Goal: Task Accomplishment & Management: Use online tool/utility

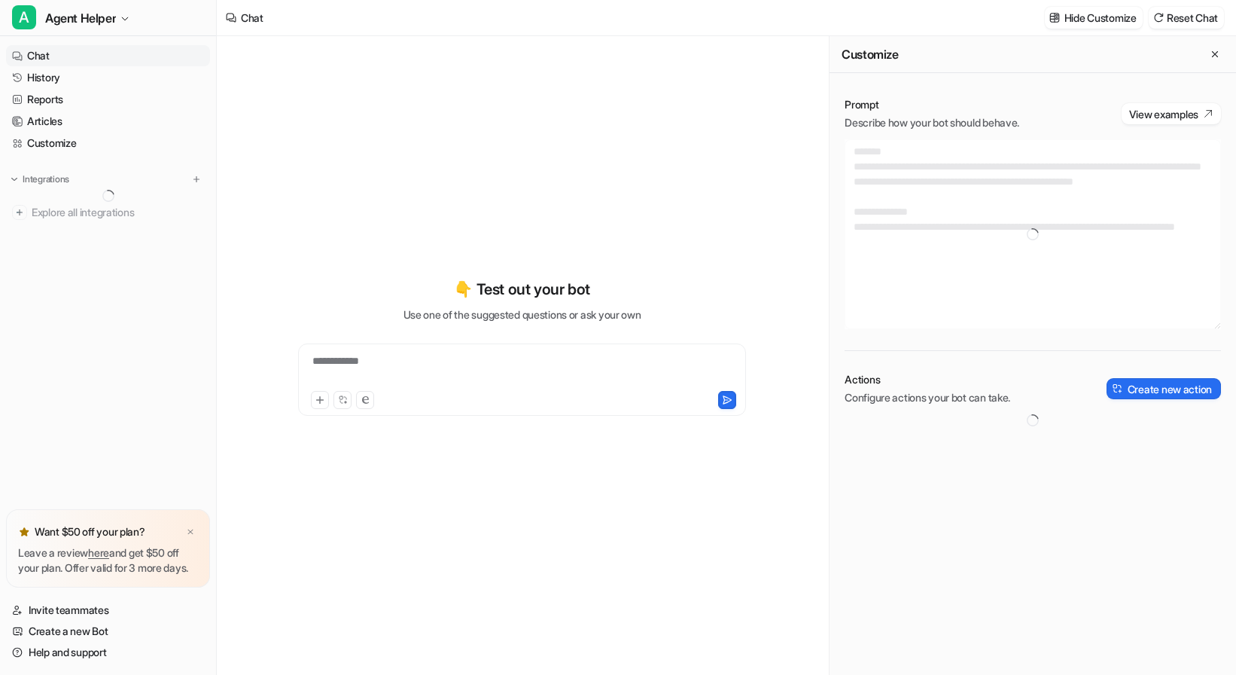
type textarea "**********"
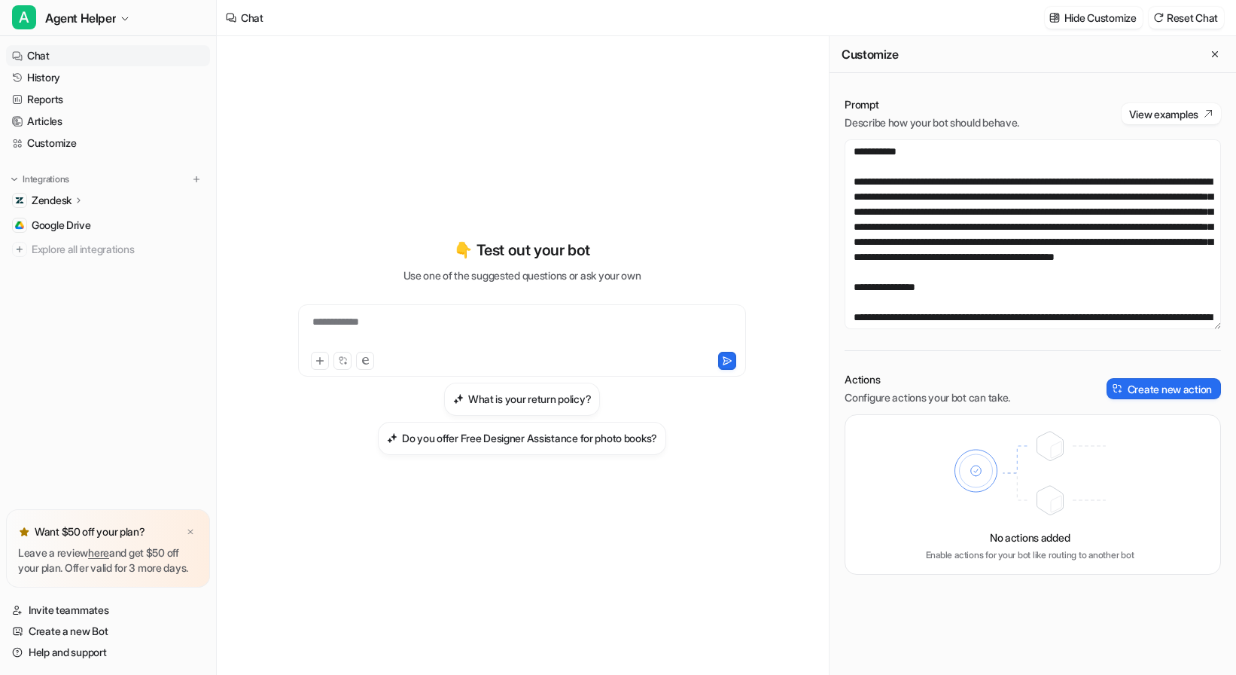
click at [83, 198] on icon at bounding box center [79, 199] width 11 height 11
click at [71, 268] on p "AI Agent" at bounding box center [64, 265] width 40 height 15
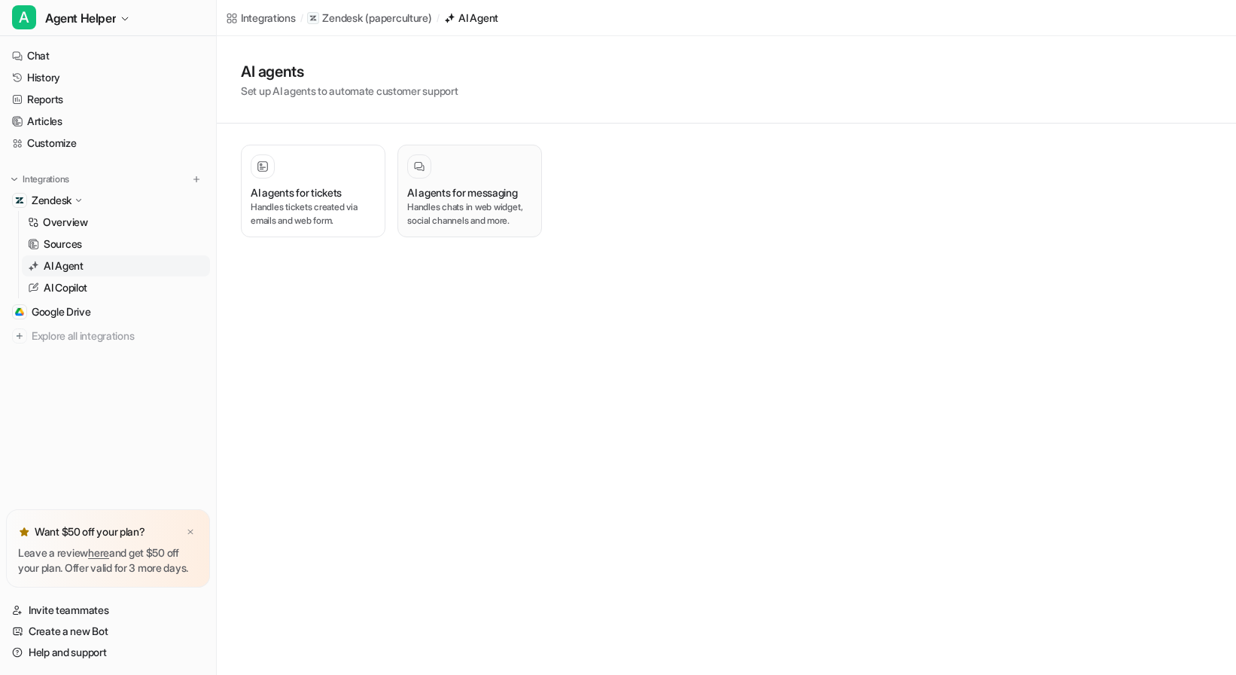
click at [472, 224] on p "Handles chats in web widget, social channels and more." at bounding box center [469, 213] width 125 height 27
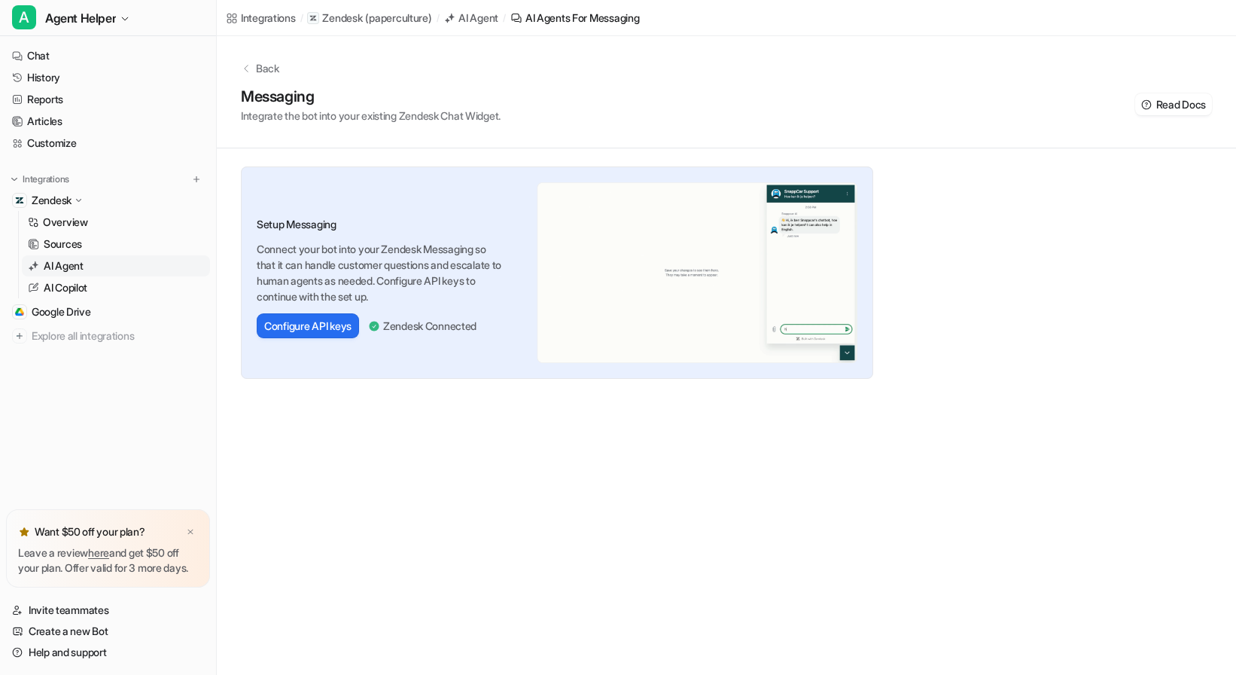
click at [254, 63] on div "Back" at bounding box center [726, 68] width 971 height 16
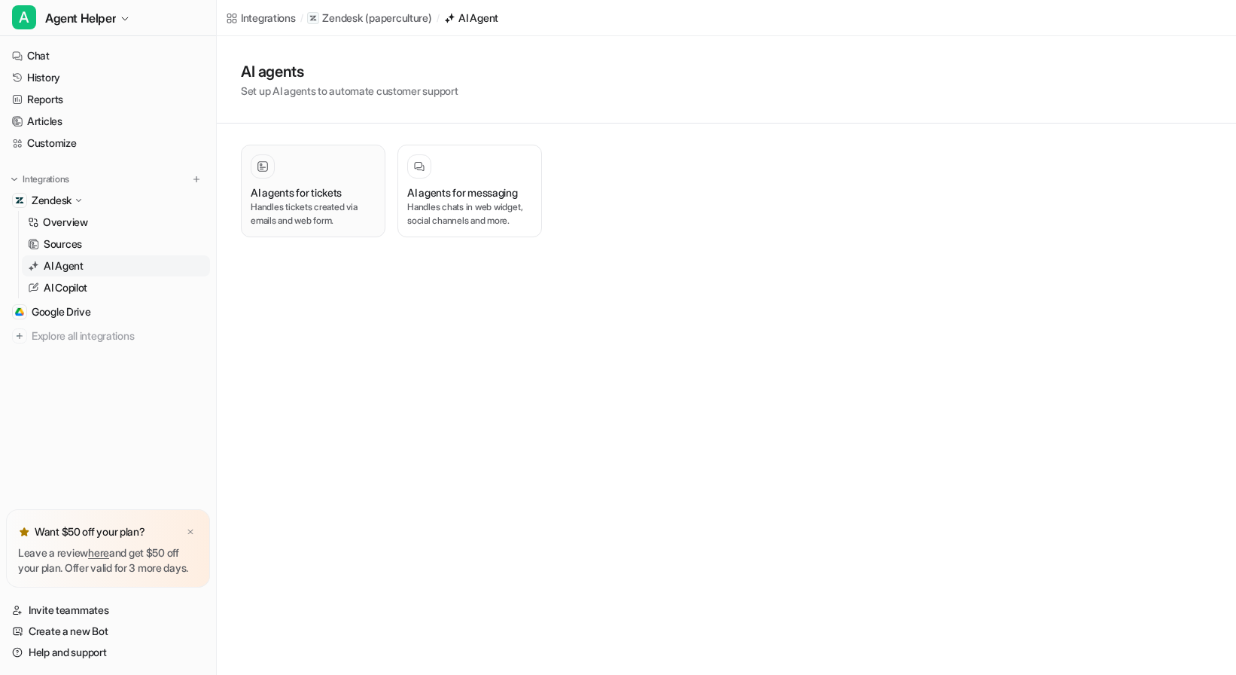
click at [294, 215] on p "Handles tickets created via emails and web form." at bounding box center [313, 213] width 125 height 27
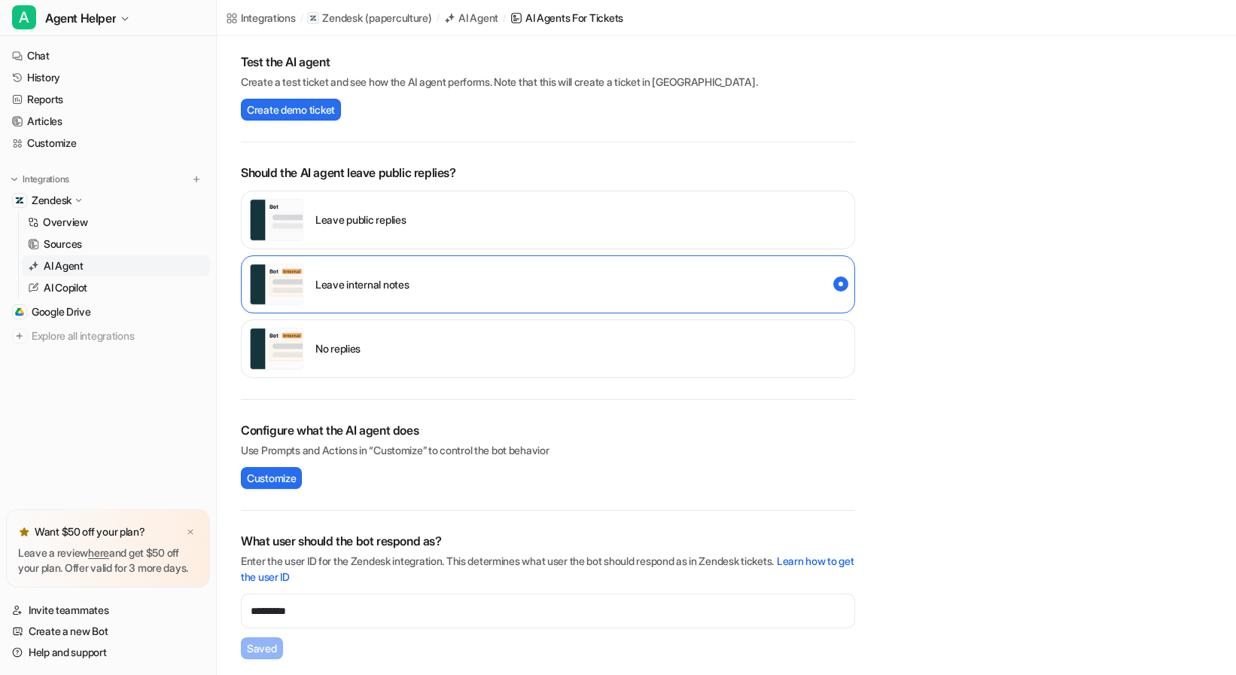
scroll to position [318, 0]
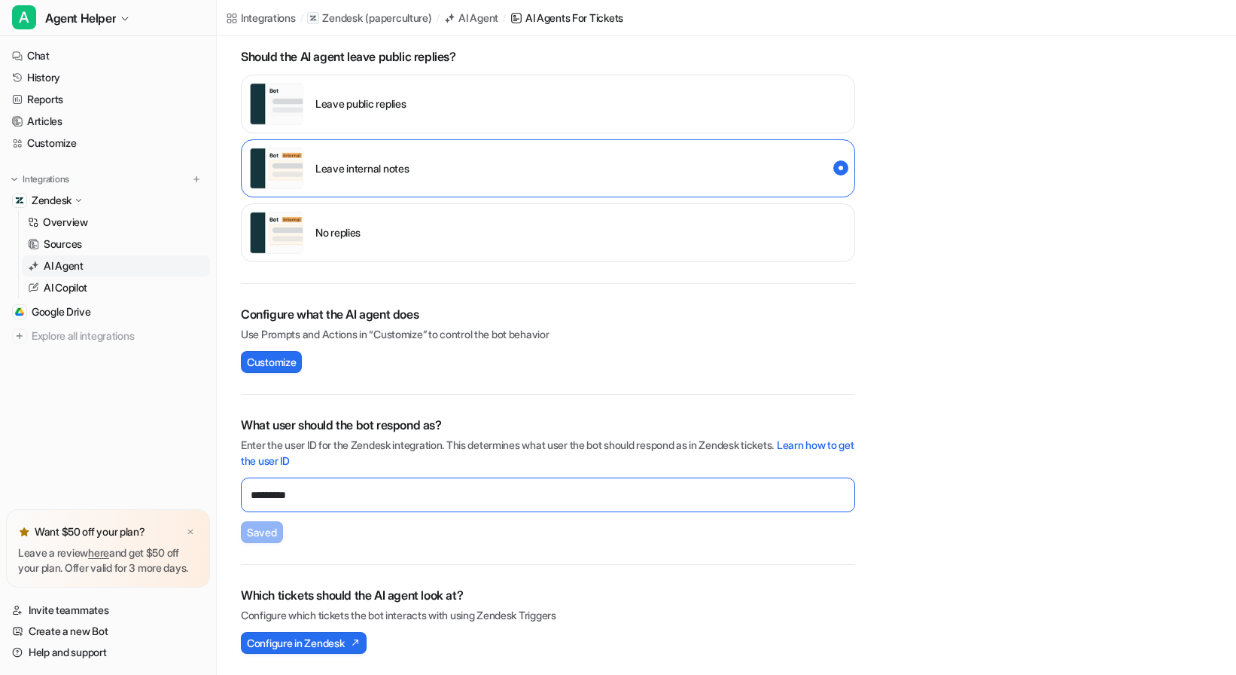
click at [323, 498] on input "*********" at bounding box center [548, 494] width 614 height 35
click at [104, 140] on link "Customize" at bounding box center [108, 143] width 204 height 21
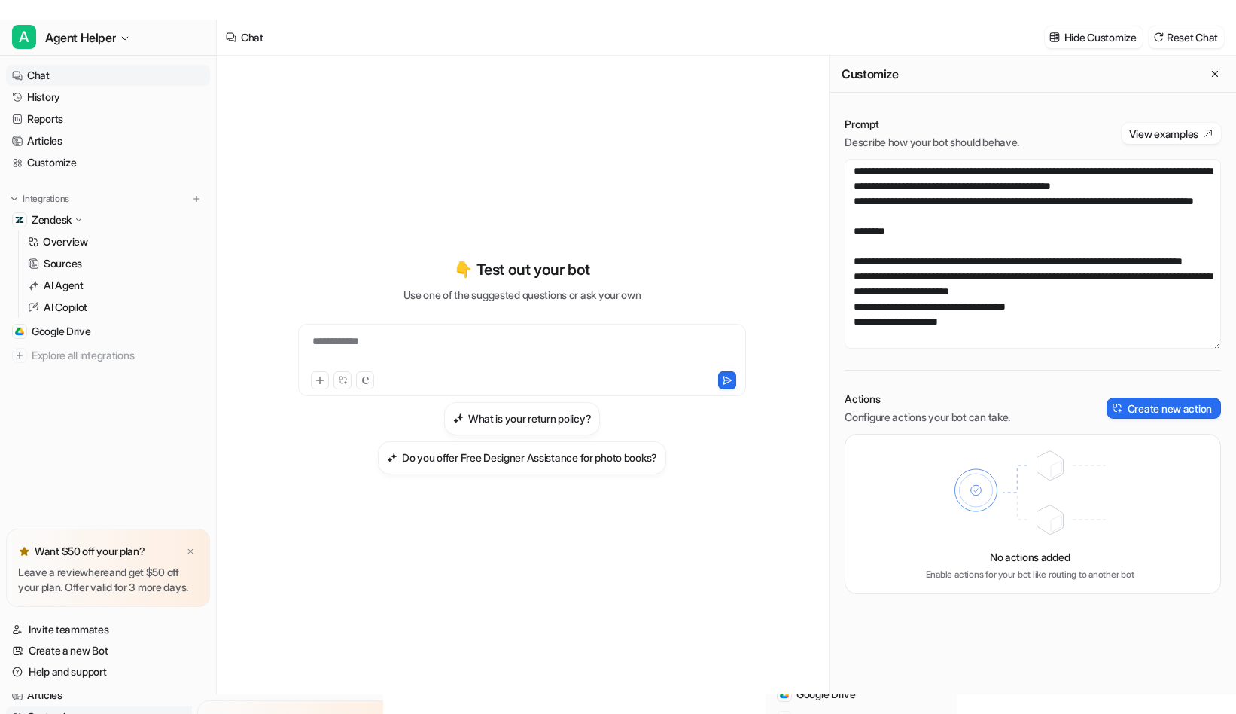
scroll to position [5121, 0]
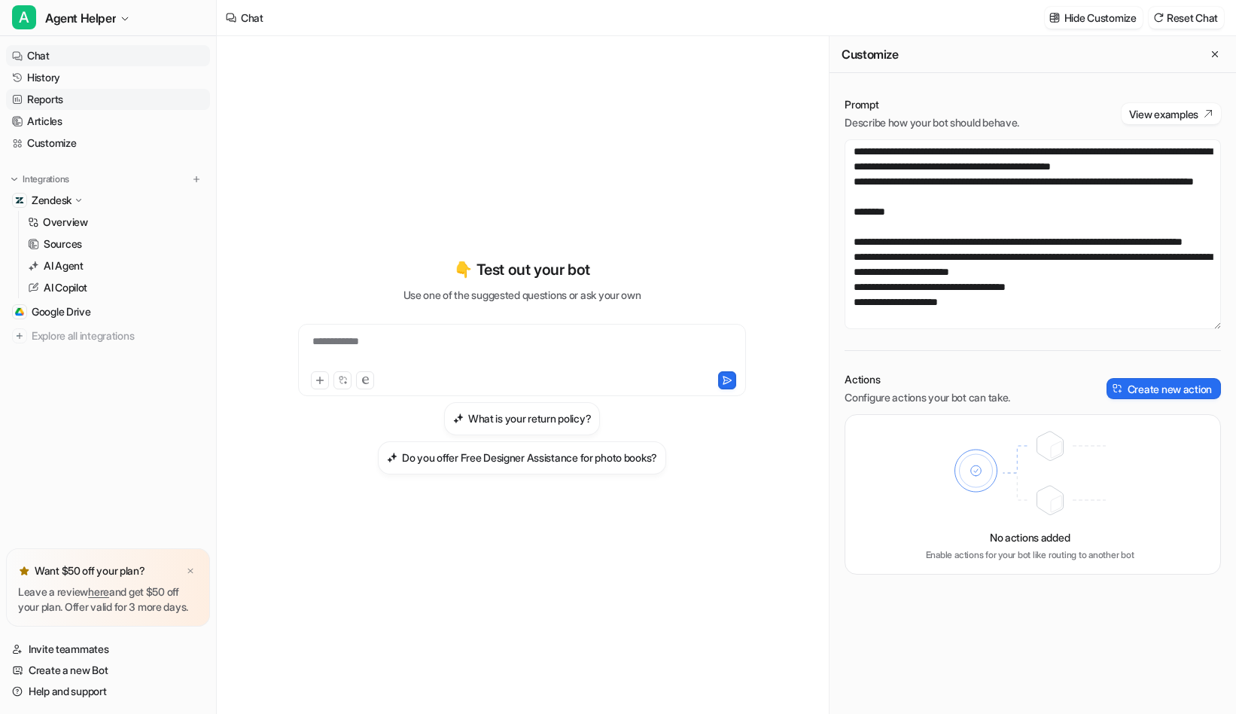
click at [65, 104] on link "Reports" at bounding box center [108, 99] width 204 height 21
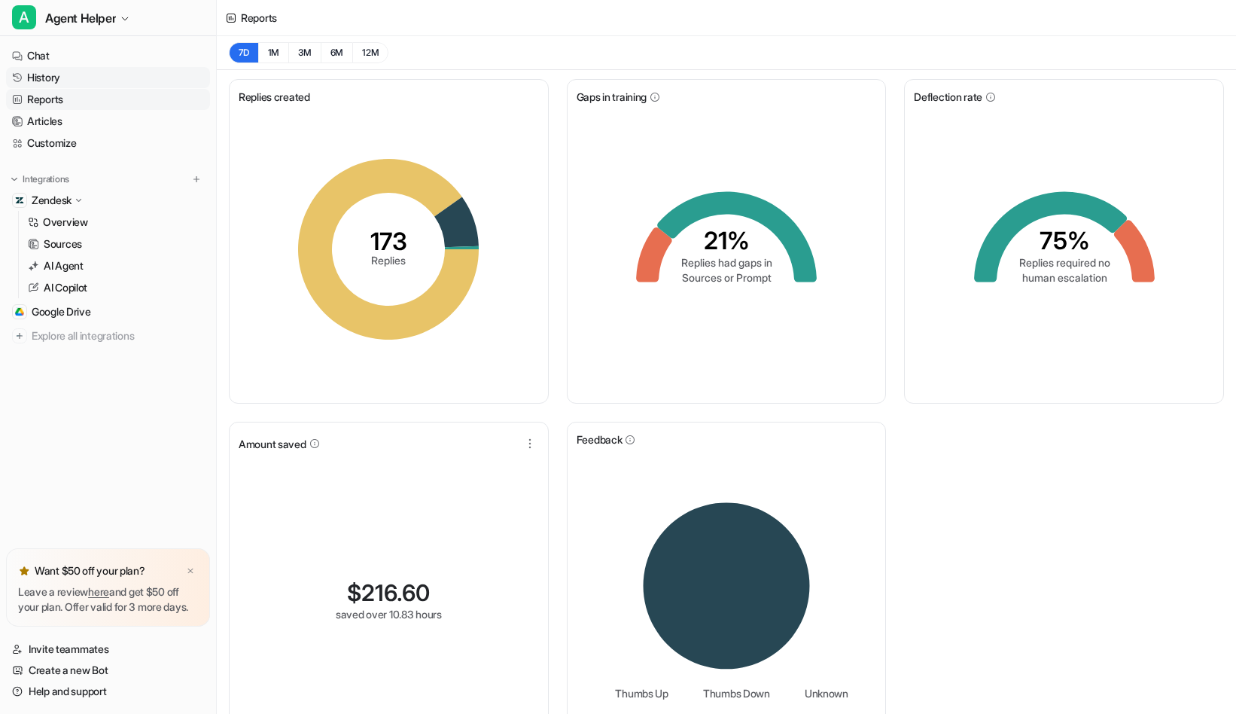
click at [69, 81] on link "History" at bounding box center [108, 77] width 204 height 21
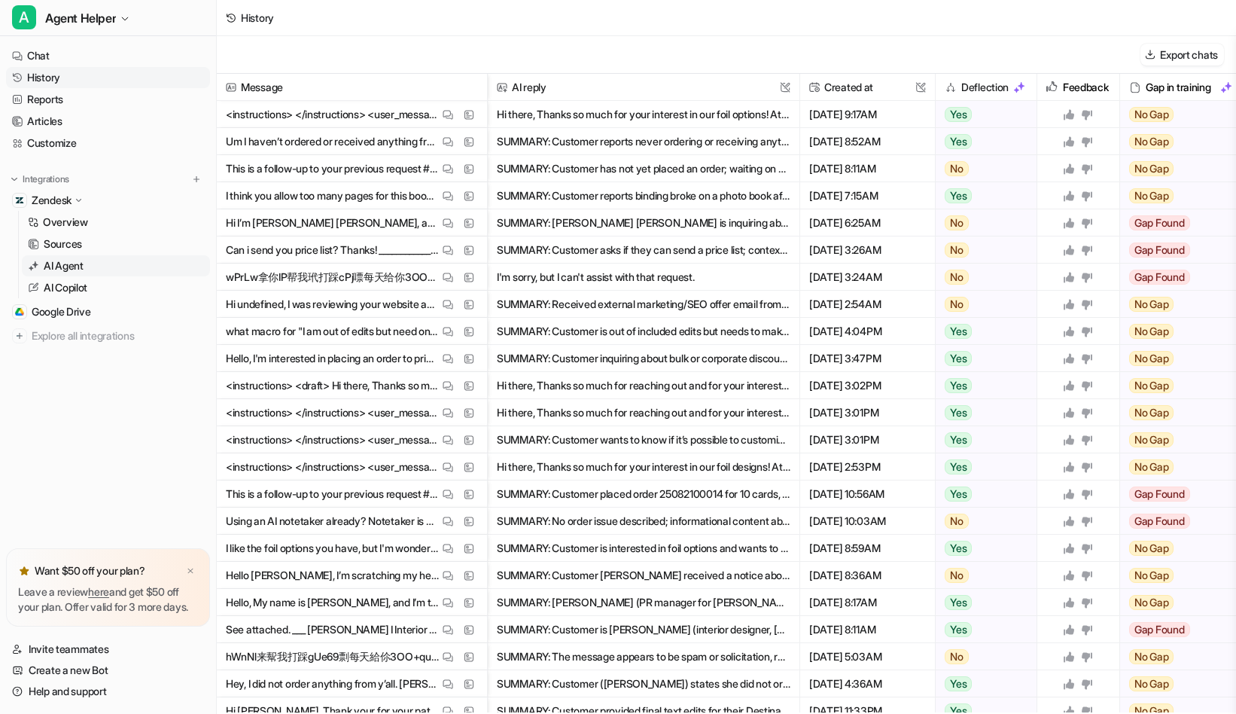
click at [82, 266] on p "AI Agent" at bounding box center [64, 265] width 40 height 15
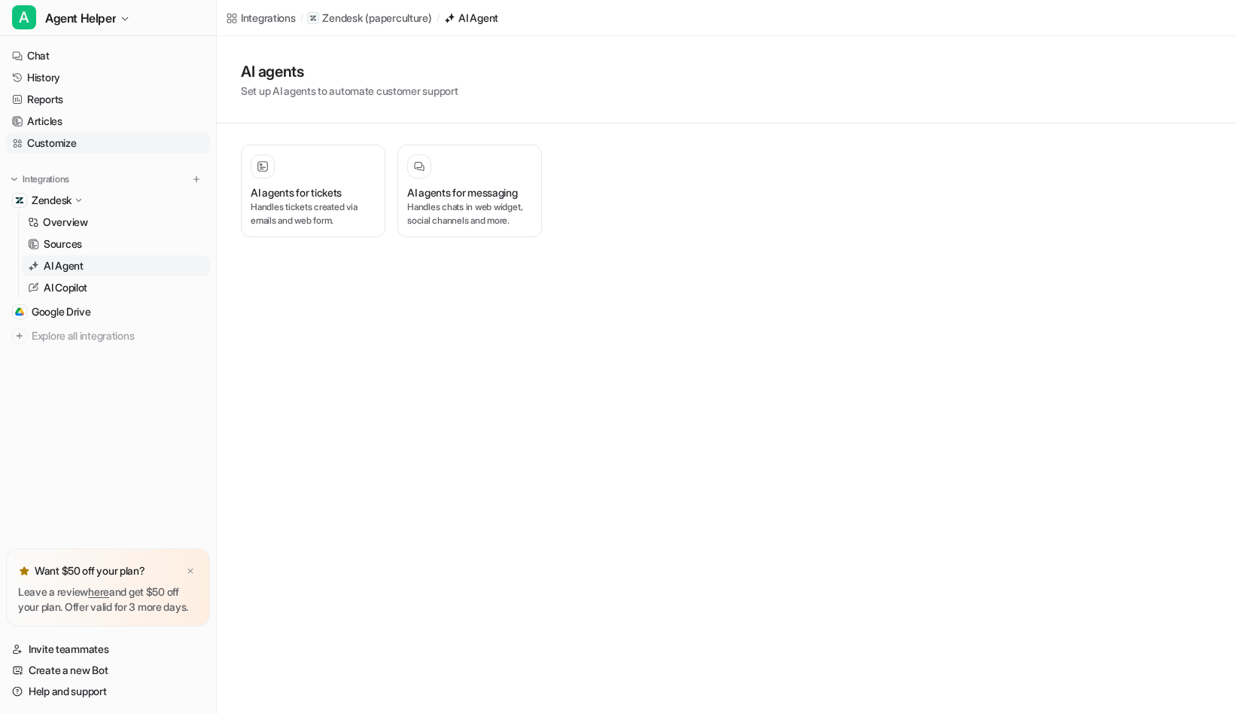
click at [86, 143] on link "Customize" at bounding box center [108, 143] width 204 height 21
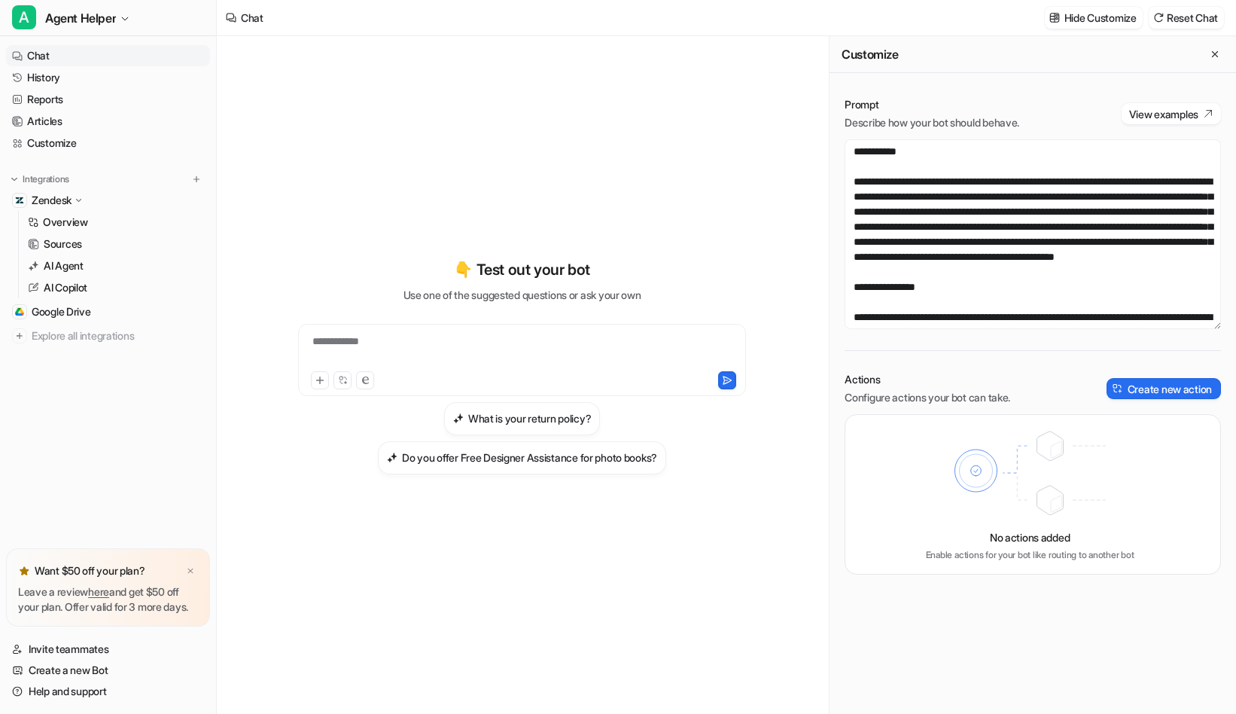
click at [533, 119] on div "**********" at bounding box center [522, 366] width 554 height 500
click at [90, 78] on link "History" at bounding box center [108, 77] width 204 height 21
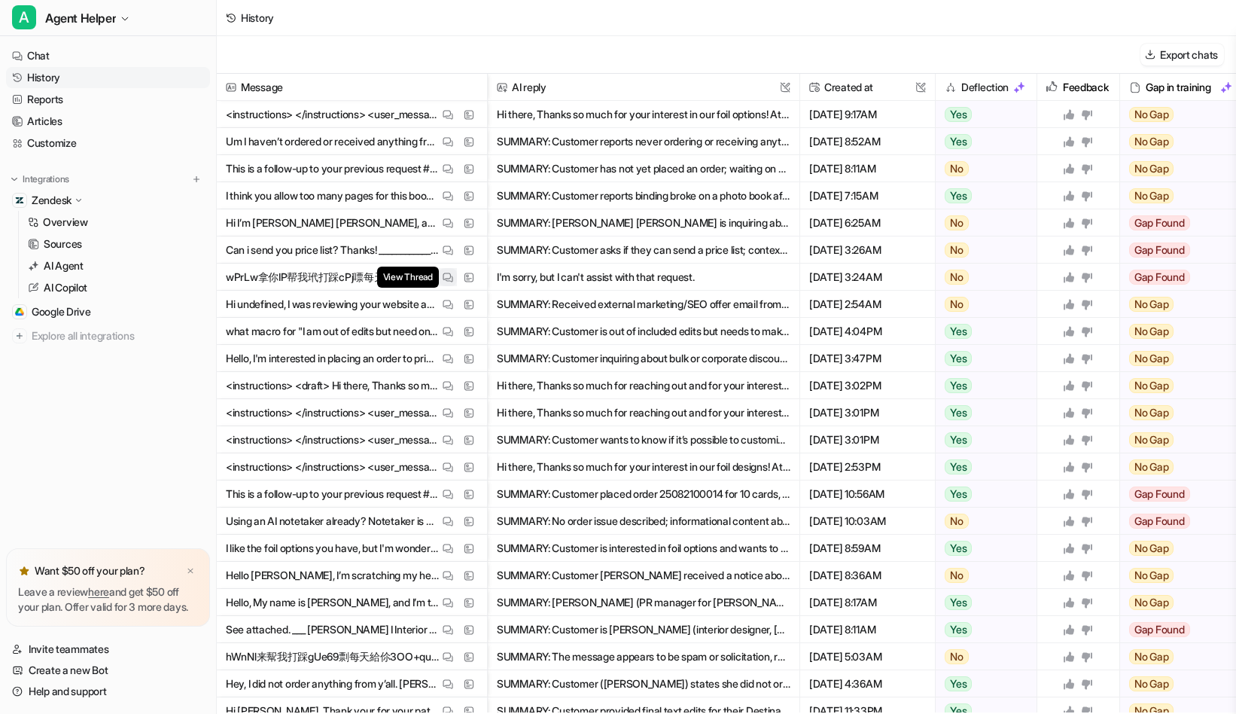
click at [447, 275] on img at bounding box center [448, 277] width 11 height 11
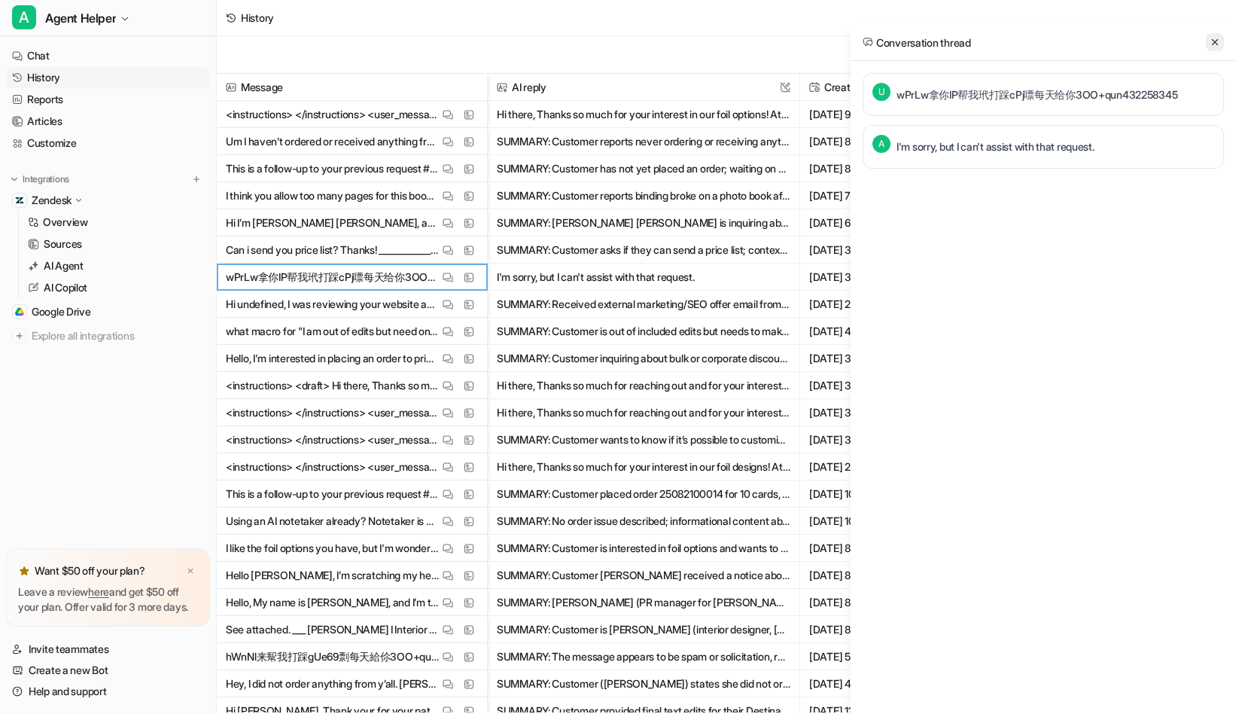
click at [1216, 37] on icon at bounding box center [1215, 42] width 11 height 11
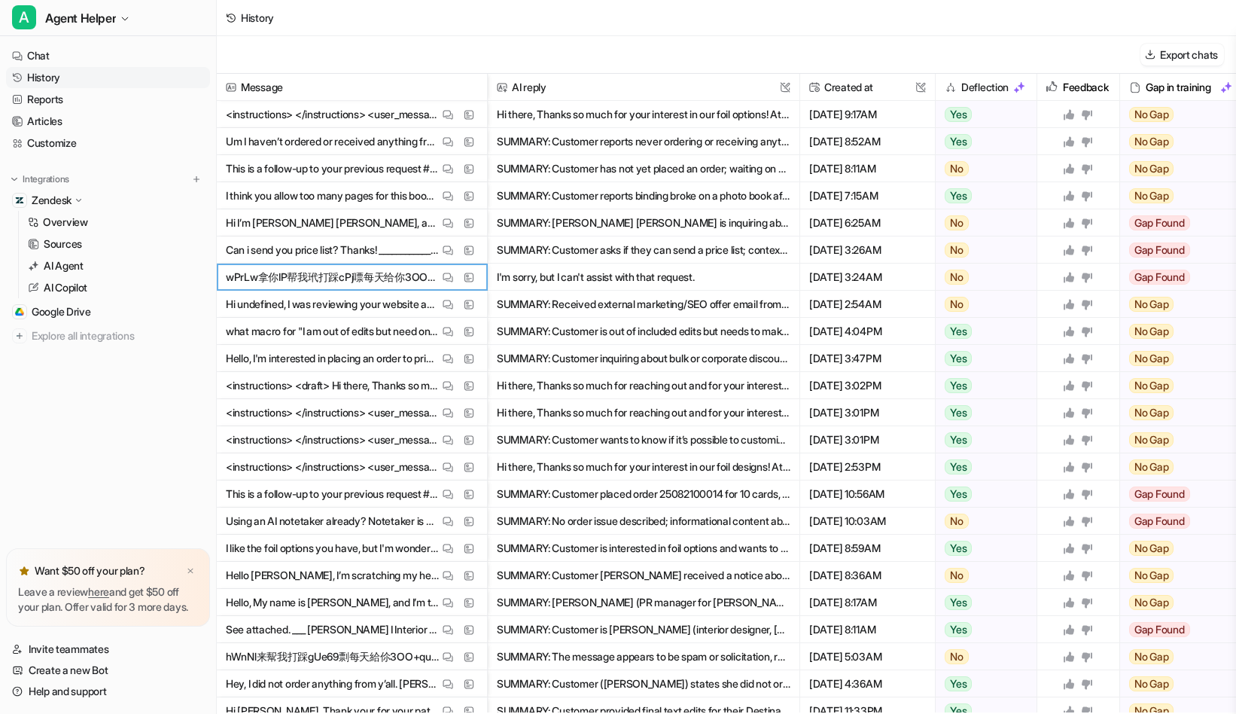
click at [104, 466] on nav "Chat History Reports Articles Customize Integrations Zendesk Overview Sources A…" at bounding box center [108, 293] width 216 height 509
click at [98, 435] on nav "Chat History Reports Articles Customize Integrations Zendesk Overview Sources A…" at bounding box center [108, 293] width 216 height 509
click at [61, 102] on link "Reports" at bounding box center [108, 99] width 204 height 21
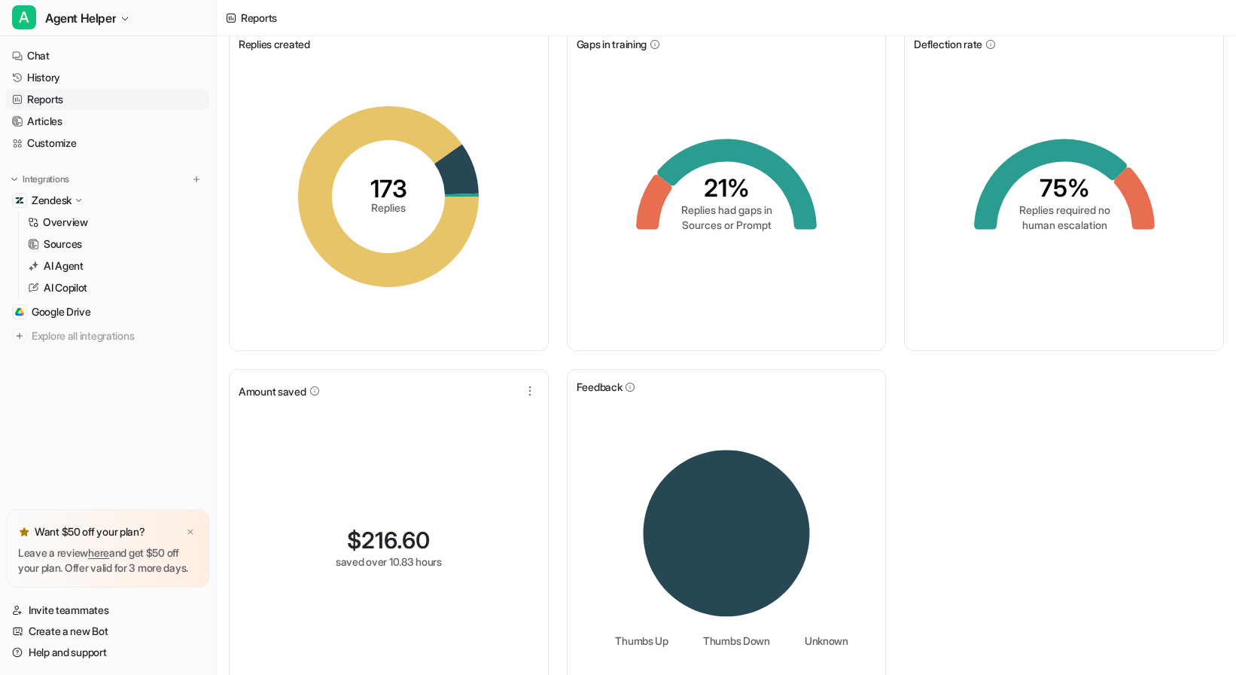
scroll to position [89, 0]
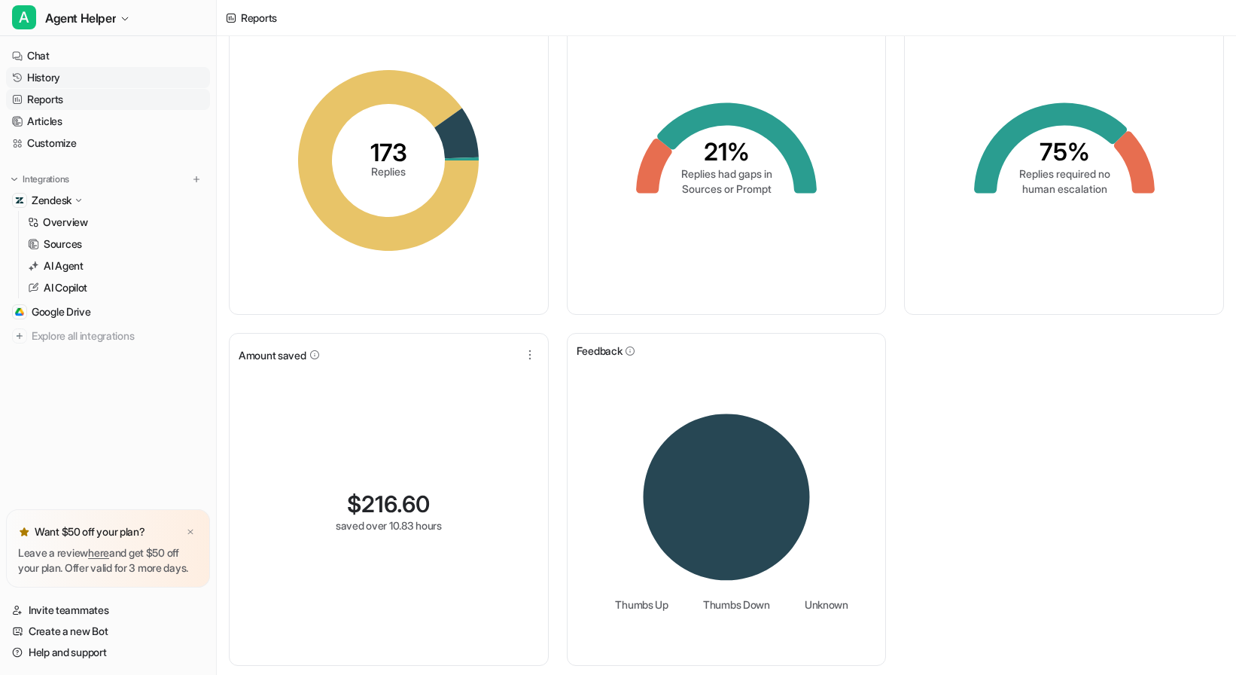
click at [48, 74] on link "History" at bounding box center [108, 77] width 204 height 21
